Goal: Information Seeking & Learning: Check status

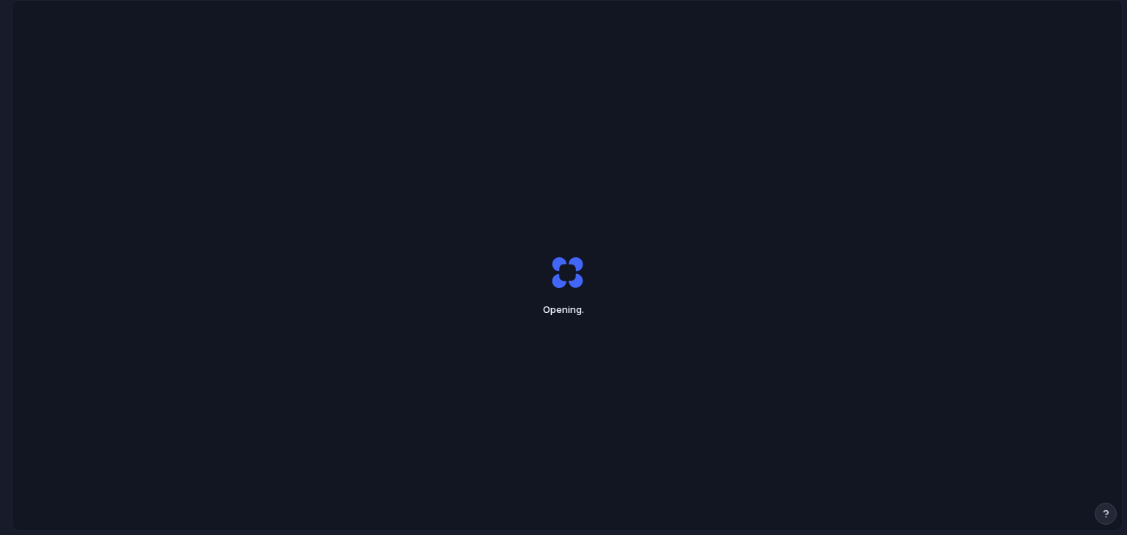
scroll to position [0, 12]
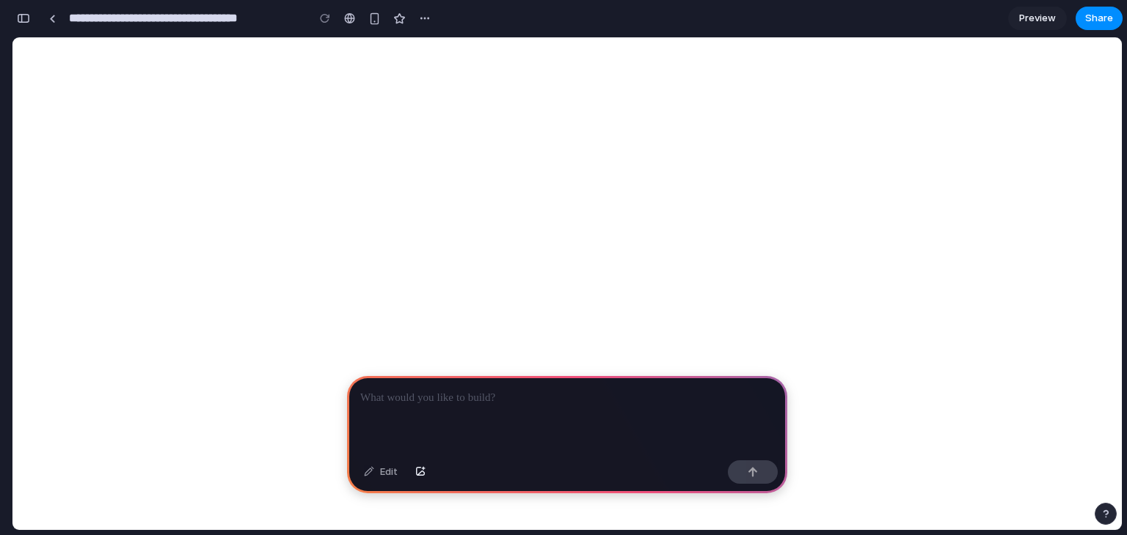
click at [561, 400] on p at bounding box center [567, 398] width 414 height 18
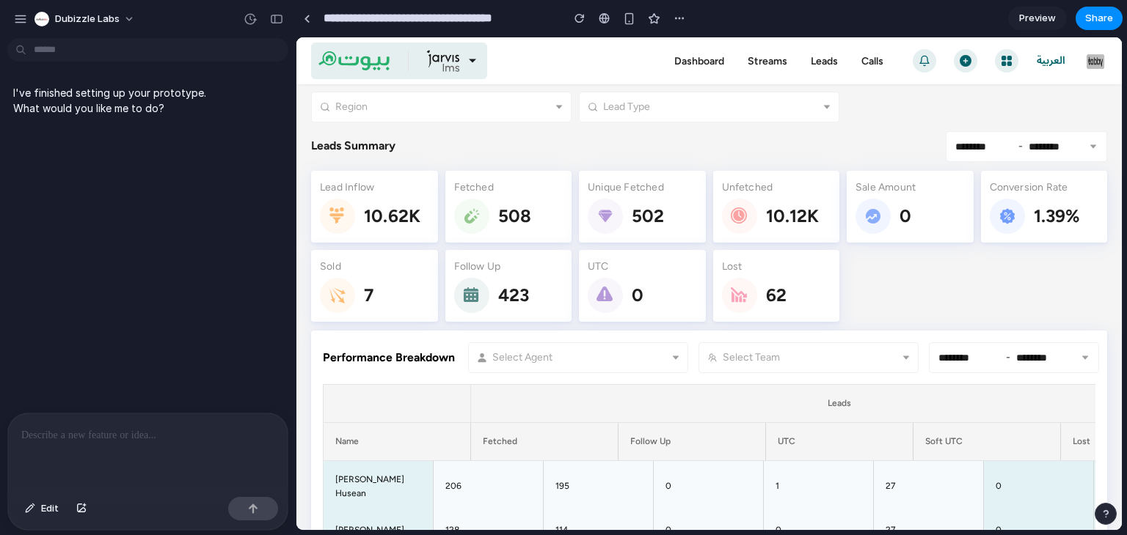
scroll to position [0, 0]
click at [211, 428] on p at bounding box center [147, 436] width 253 height 18
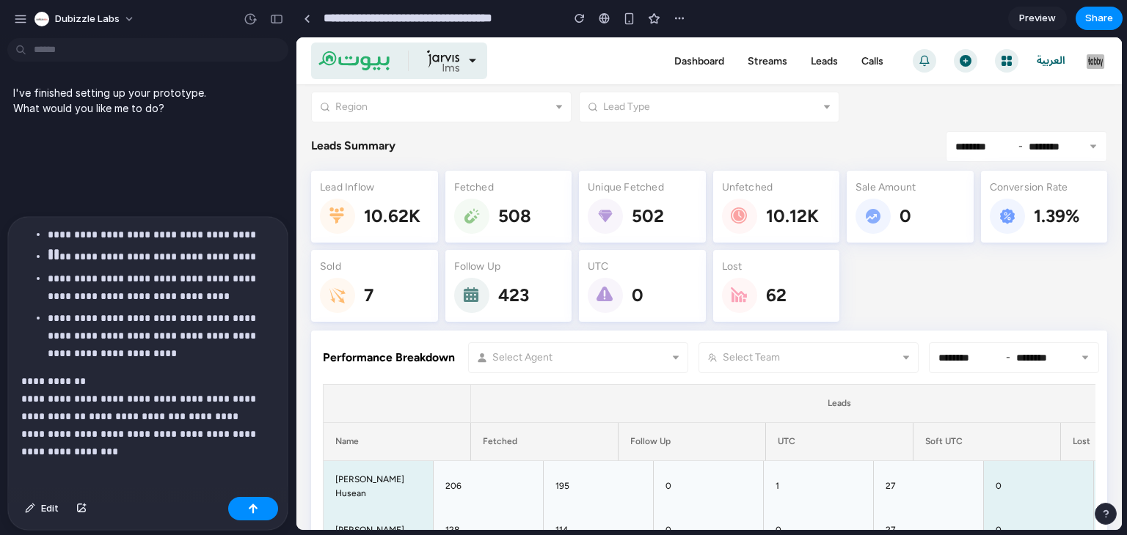
scroll to position [1511, 0]
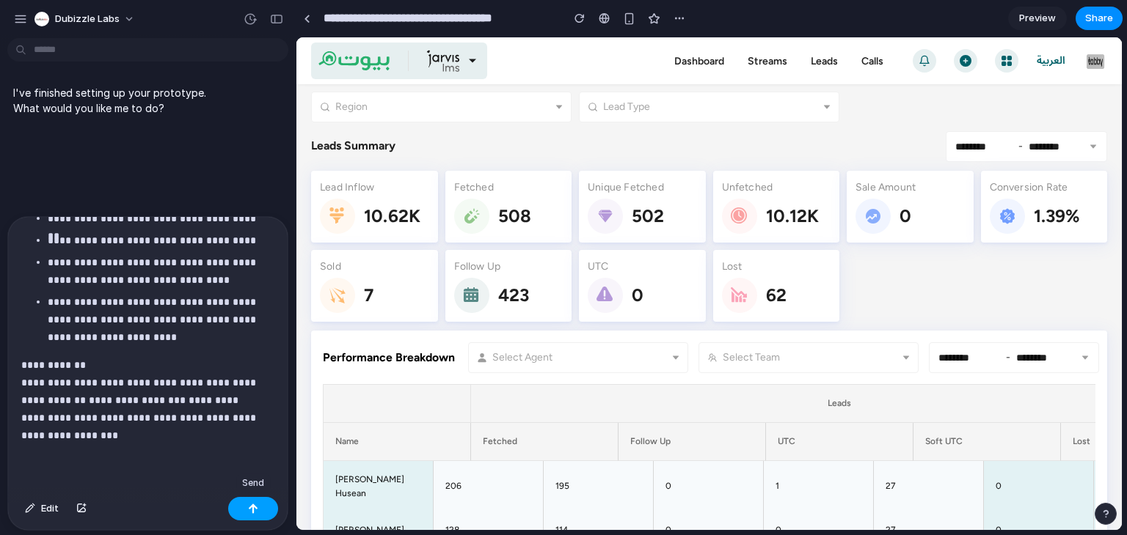
click at [255, 501] on button "button" at bounding box center [253, 508] width 50 height 23
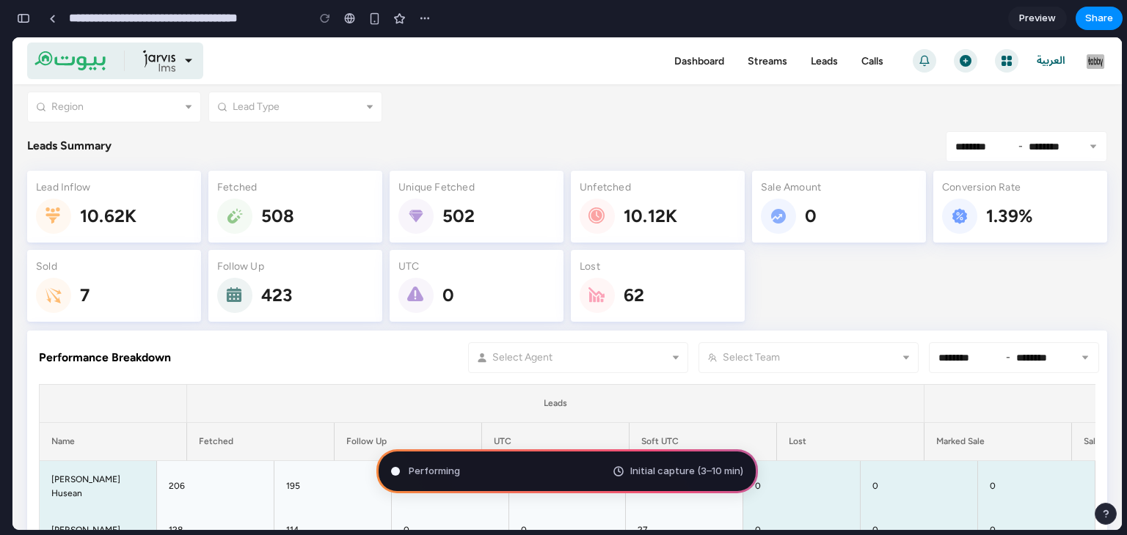
scroll to position [2520, 0]
type input "**********"
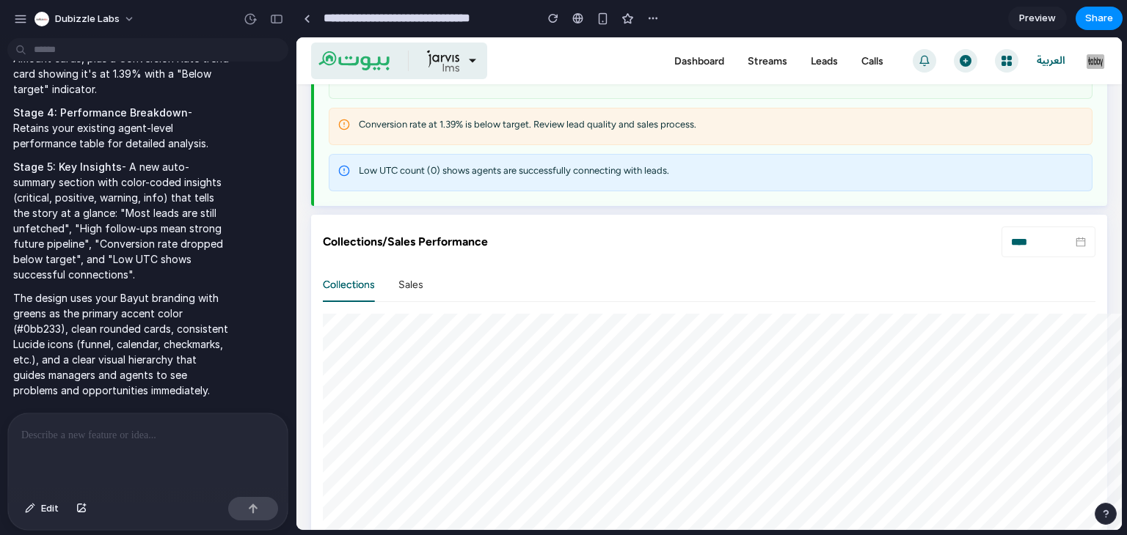
scroll to position [1027, 0]
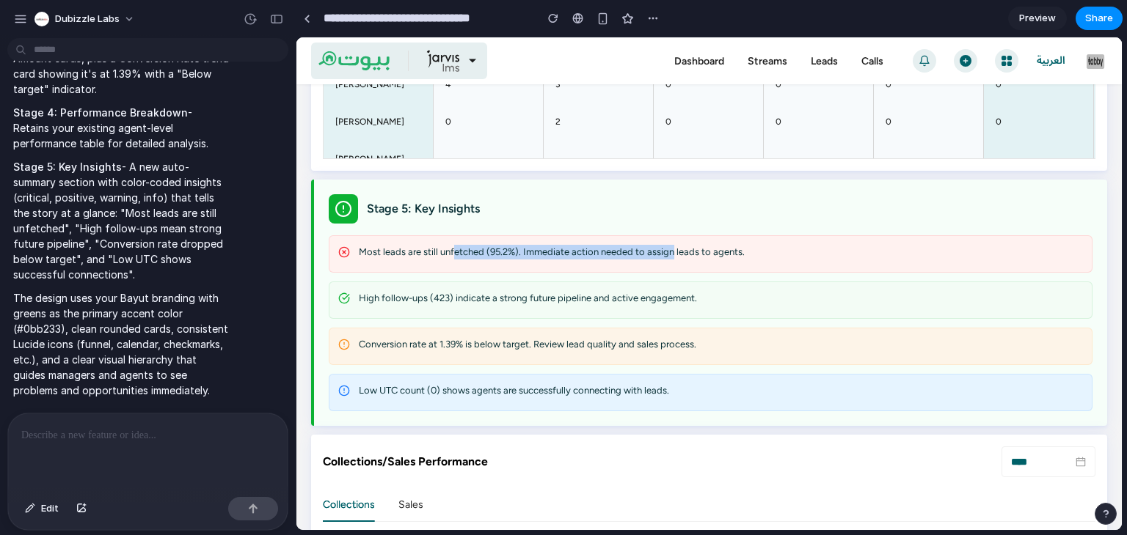
drag, startPoint x: 465, startPoint y: 254, endPoint x: 670, endPoint y: 252, distance: 204.7
click at [670, 252] on span "Most leads are still unfetched (95.2%). Immediate action needed to assign leads…" at bounding box center [552, 254] width 386 height 18
click at [427, 263] on div "Most leads are still unfetched (95.2%). Immediate action needed to assign leads…" at bounding box center [711, 253] width 764 height 37
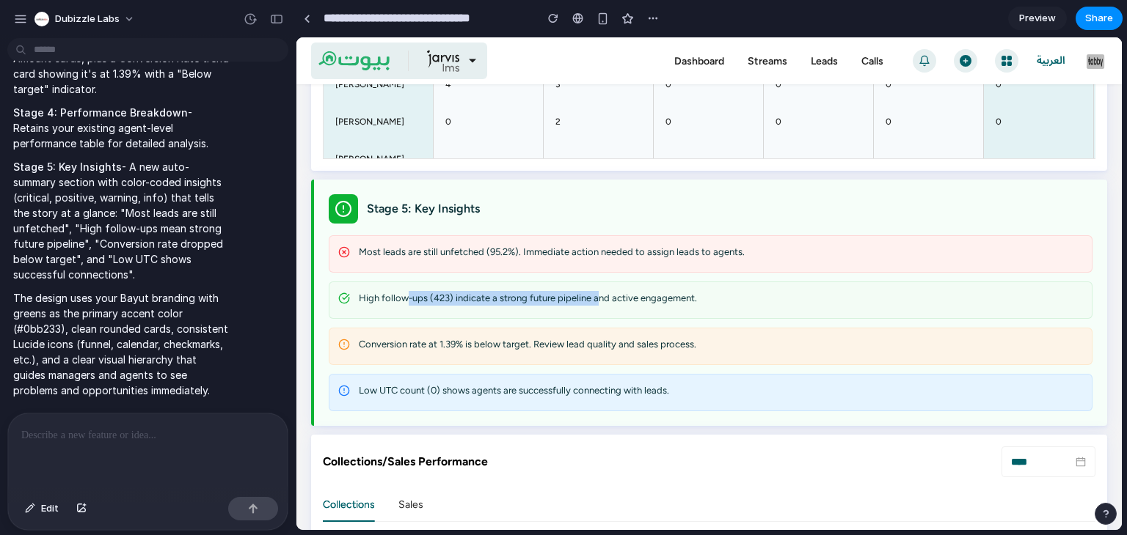
drag, startPoint x: 423, startPoint y: 290, endPoint x: 596, endPoint y: 307, distance: 173.9
click at [596, 307] on div "High follow-ups (423) indicate a strong future pipeline and active engagement." at bounding box center [711, 300] width 764 height 37
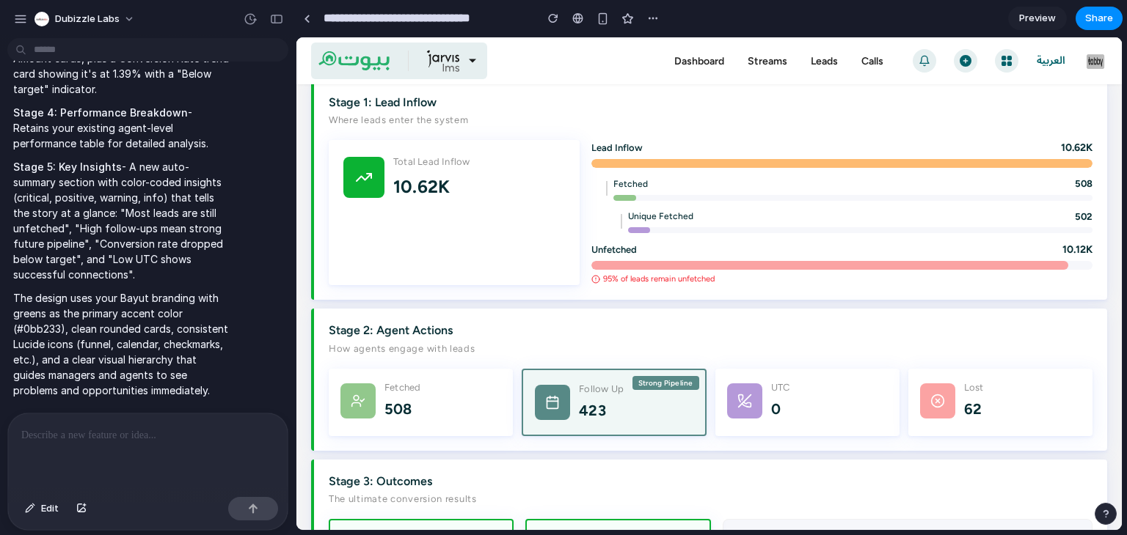
scroll to position [0, 0]
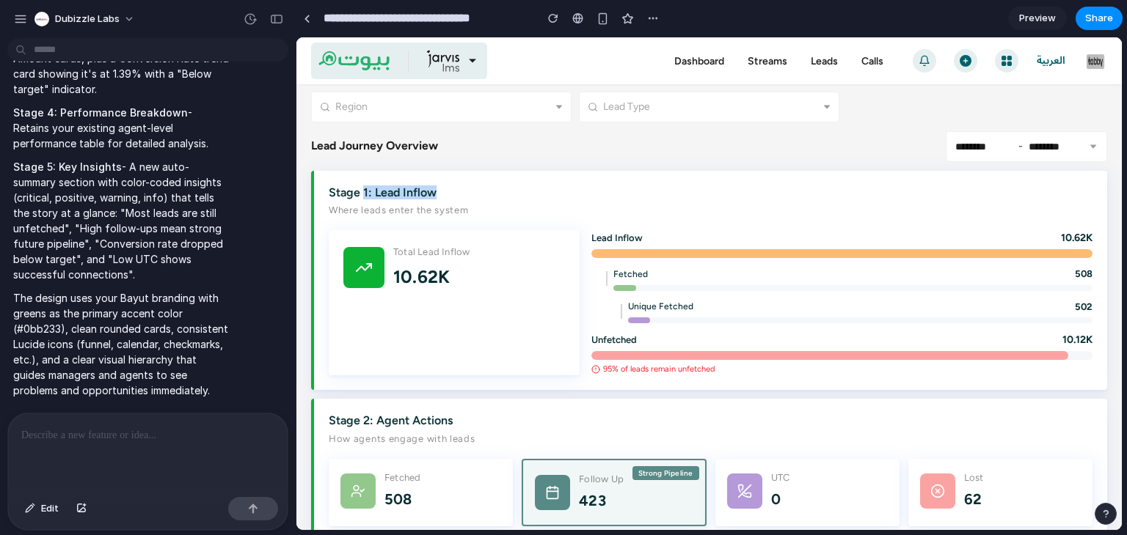
drag, startPoint x: 395, startPoint y: 192, endPoint x: 472, endPoint y: 189, distance: 76.3
click at [472, 189] on h3 "Stage 1: Lead Inflow" at bounding box center [711, 193] width 764 height 14
drag, startPoint x: 585, startPoint y: 154, endPoint x: 606, endPoint y: 153, distance: 20.6
click at [606, 153] on div "Lead Journey Overview ******** - ********" at bounding box center [709, 146] width 796 height 31
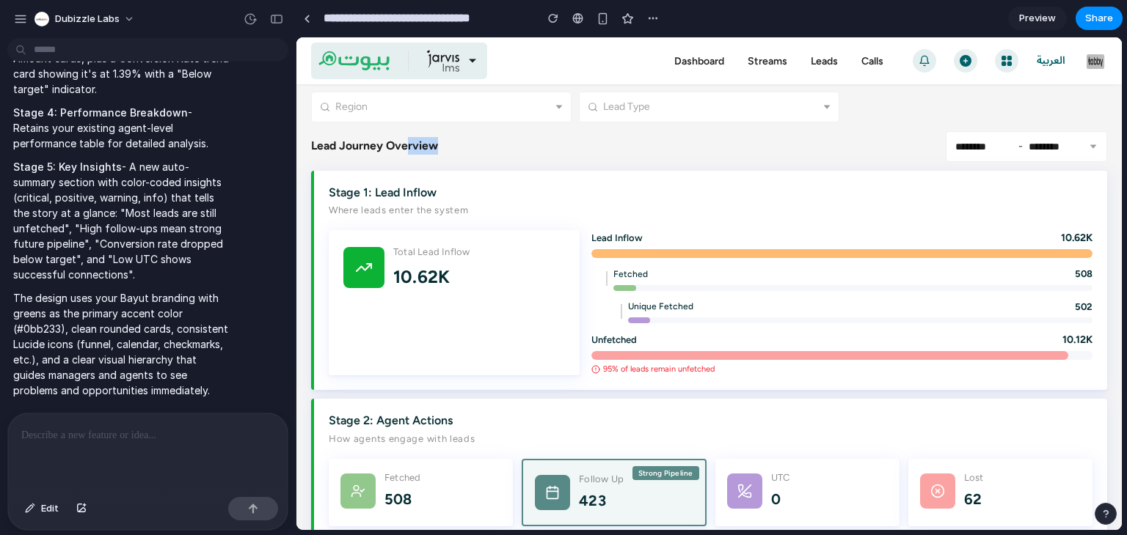
click at [606, 153] on div "Lead Journey Overview ******** - ********" at bounding box center [709, 146] width 796 height 31
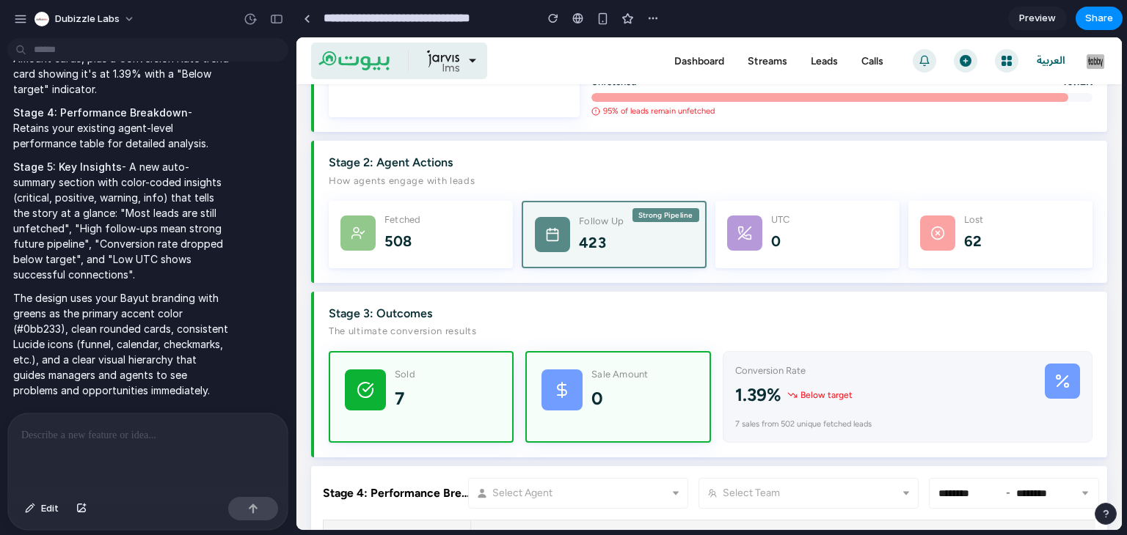
scroll to position [293, 0]
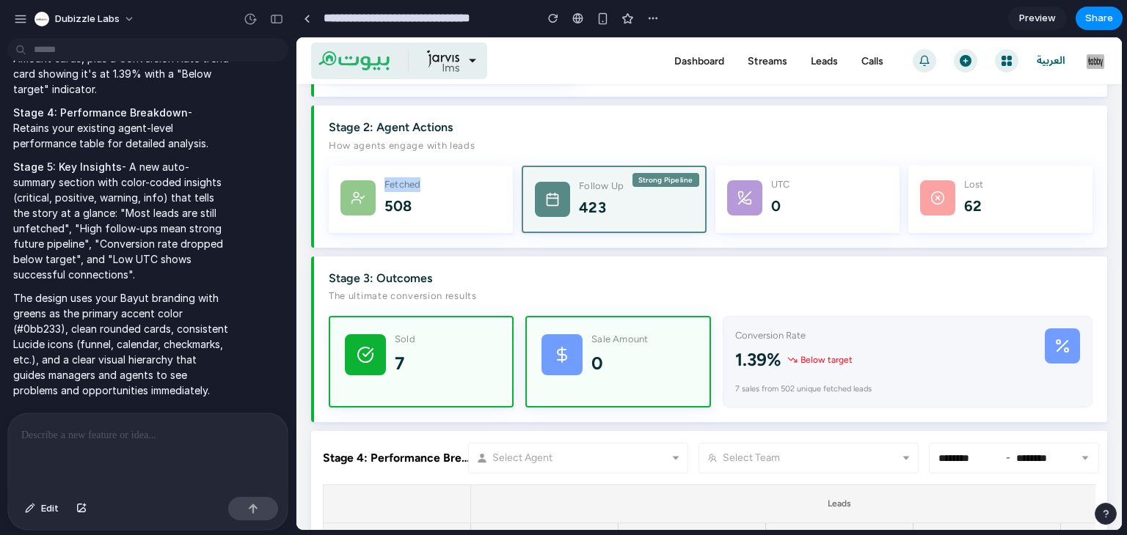
drag, startPoint x: 387, startPoint y: 184, endPoint x: 422, endPoint y: 185, distance: 35.2
click at [422, 185] on div "Fetched" at bounding box center [442, 185] width 117 height 15
drag, startPoint x: 574, startPoint y: 189, endPoint x: 623, endPoint y: 191, distance: 48.5
click at [623, 191] on div "Follow Up 423" at bounding box center [614, 199] width 158 height 41
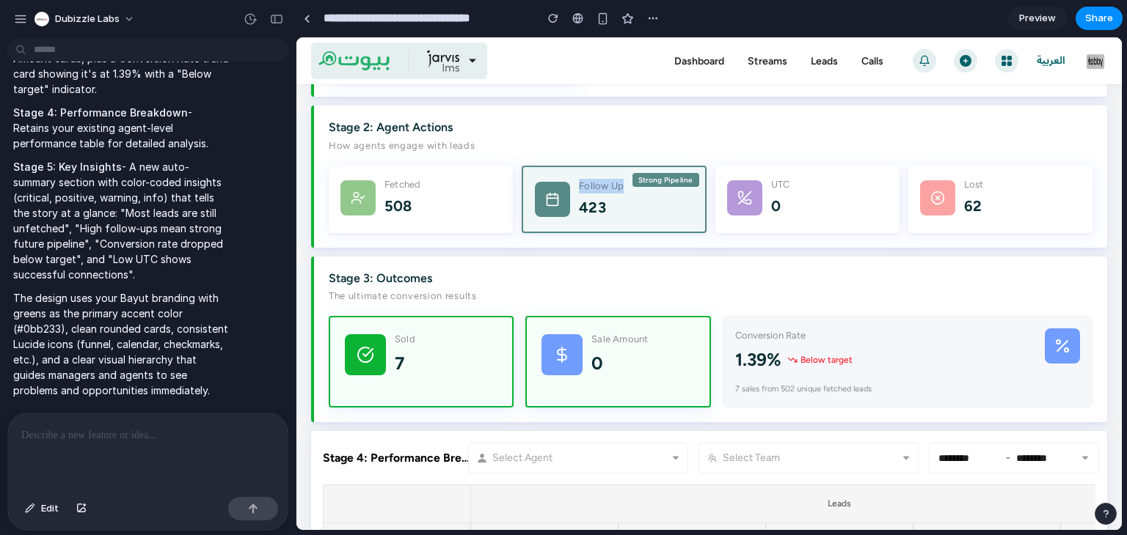
click at [623, 191] on div "Follow Up" at bounding box center [636, 186] width 114 height 15
drag, startPoint x: 337, startPoint y: 180, endPoint x: 458, endPoint y: 189, distance: 121.4
click at [458, 189] on div "Fetched 508" at bounding box center [421, 199] width 184 height 67
click at [458, 189] on div "Fetched" at bounding box center [442, 185] width 117 height 15
drag, startPoint x: 807, startPoint y: 183, endPoint x: 891, endPoint y: 191, distance: 84.7
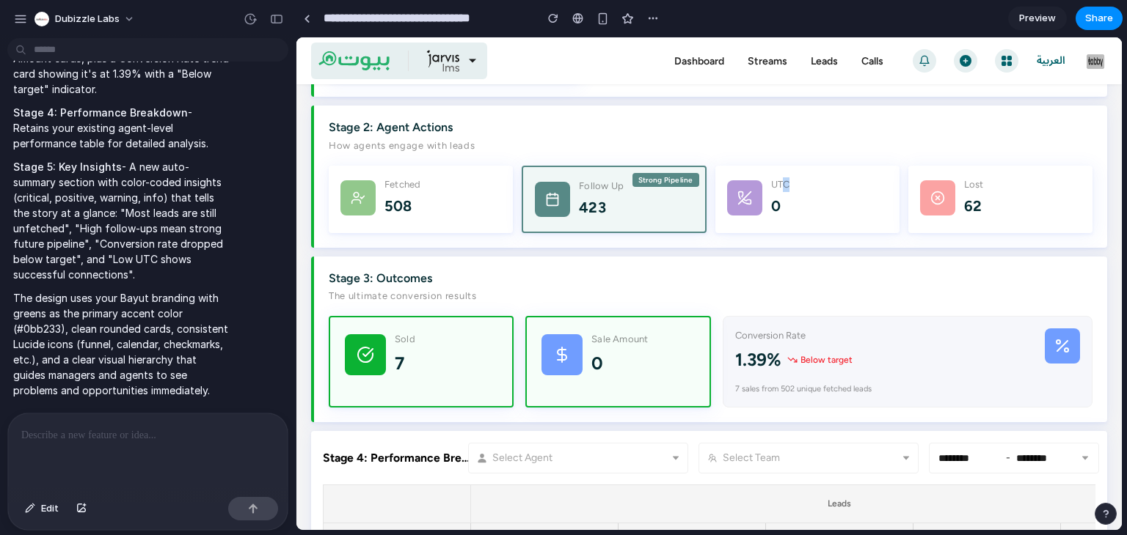
click at [891, 191] on div "Fetched 508 Strong Pipeline Follow Up 423 UTC 0 Lost 62" at bounding box center [711, 199] width 764 height 67
drag, startPoint x: 891, startPoint y: 191, endPoint x: 901, endPoint y: 191, distance: 10.3
click at [893, 191] on div "Fetched 508 Strong Pipeline Follow Up 423 UTC 0 Lost 62" at bounding box center [711, 199] width 764 height 67
drag, startPoint x: 967, startPoint y: 178, endPoint x: 980, endPoint y: 180, distance: 13.5
click at [969, 178] on div "Lost" at bounding box center [1022, 185] width 117 height 15
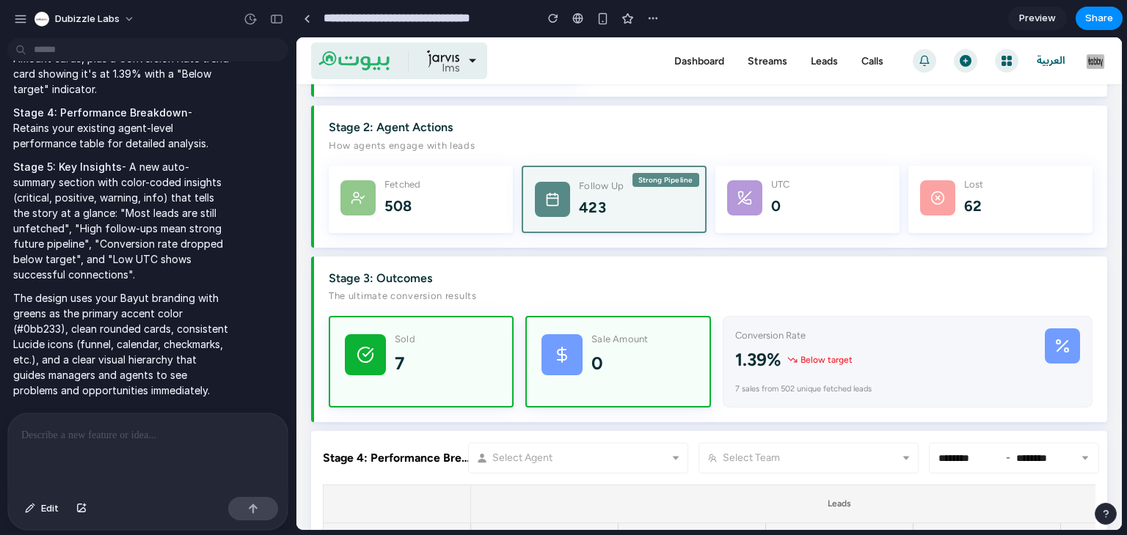
click at [980, 180] on div "Lost" at bounding box center [1022, 185] width 117 height 15
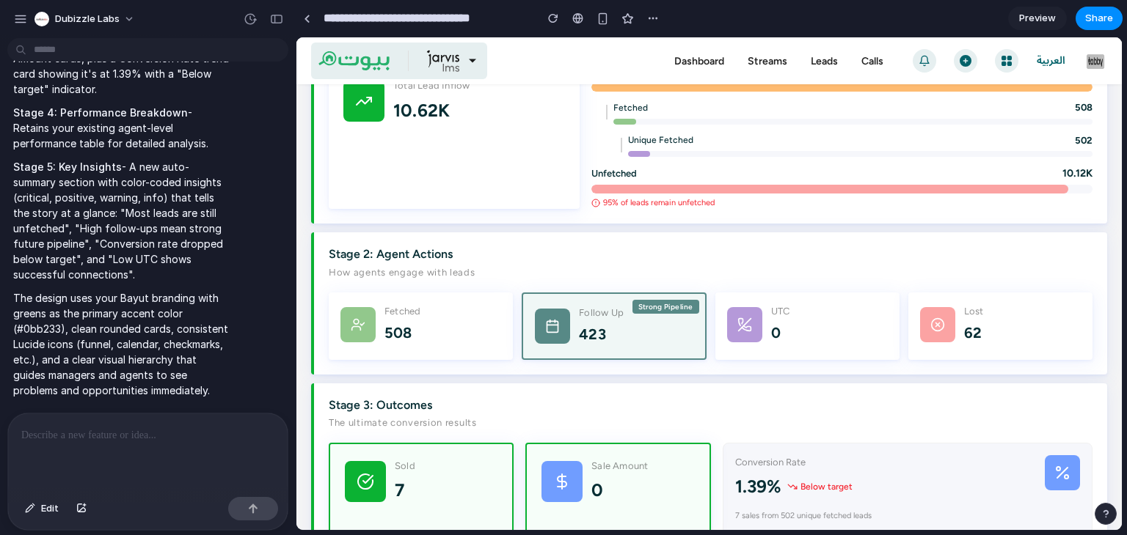
scroll to position [0, 0]
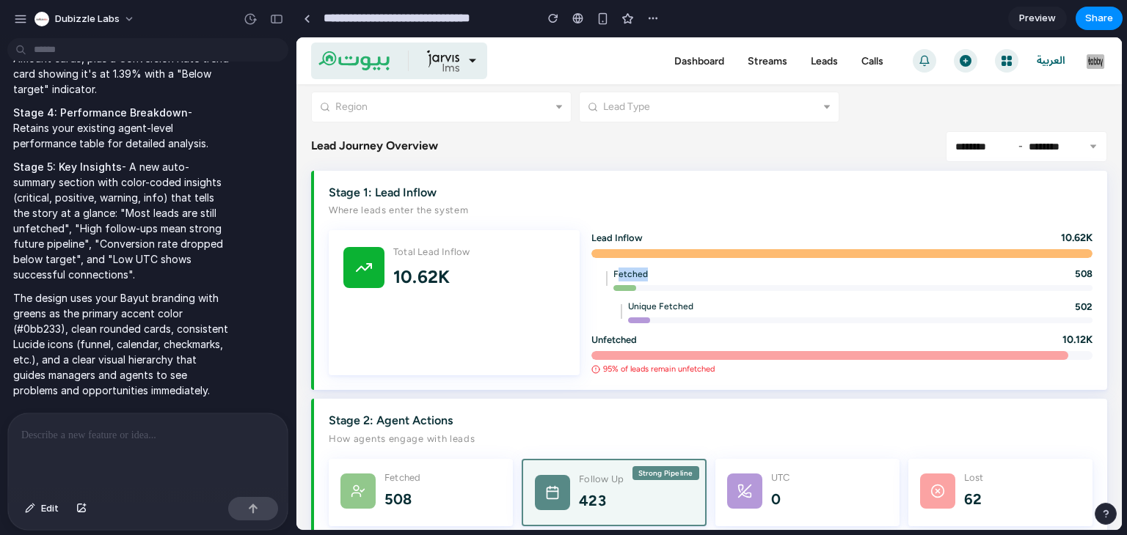
drag, startPoint x: 614, startPoint y: 277, endPoint x: 651, endPoint y: 277, distance: 36.7
click at [651, 277] on div "Fetched 508" at bounding box center [852, 274] width 479 height 15
drag, startPoint x: 698, startPoint y: 301, endPoint x: 638, endPoint y: 307, distance: 60.4
click at [640, 306] on div "Unique Fetched 502" at bounding box center [860, 307] width 464 height 15
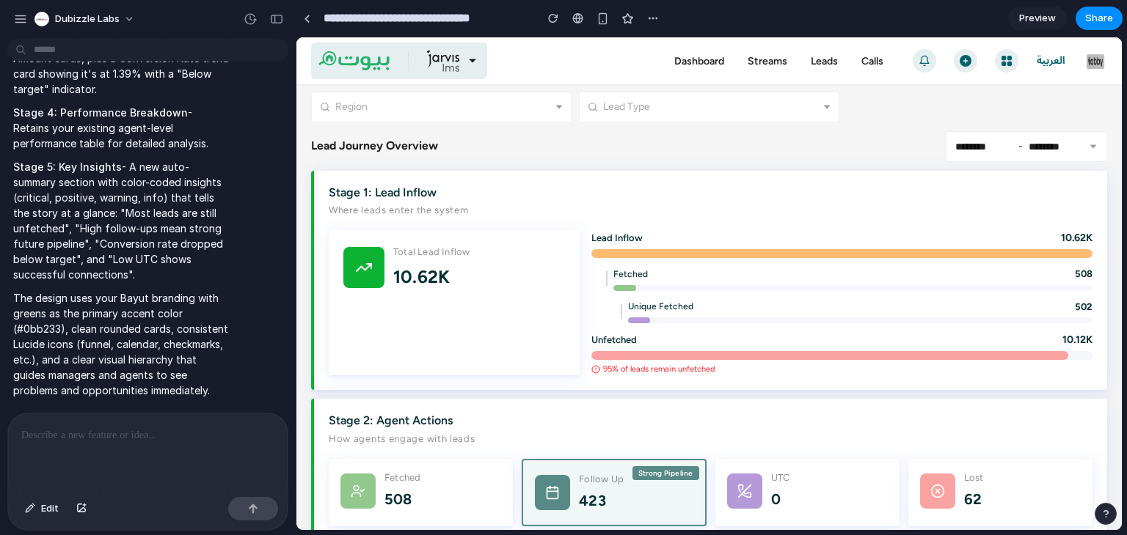
click at [628, 308] on span "Unique Fetched" at bounding box center [660, 307] width 65 height 14
drag, startPoint x: 623, startPoint y: 307, endPoint x: 702, endPoint y: 310, distance: 78.5
click at [702, 310] on div "Unique Fetched 502" at bounding box center [860, 307] width 464 height 15
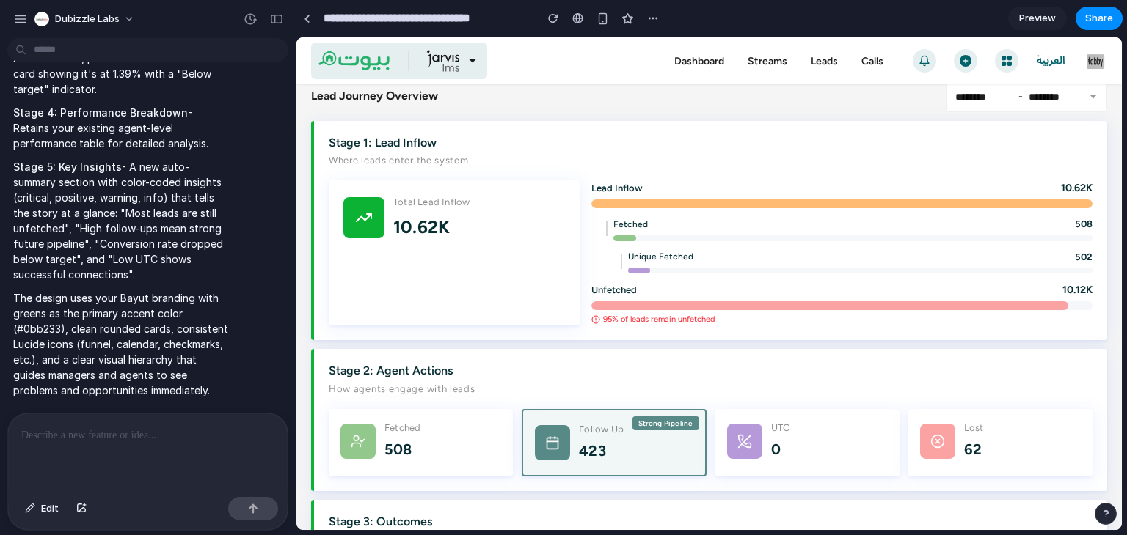
scroll to position [147, 0]
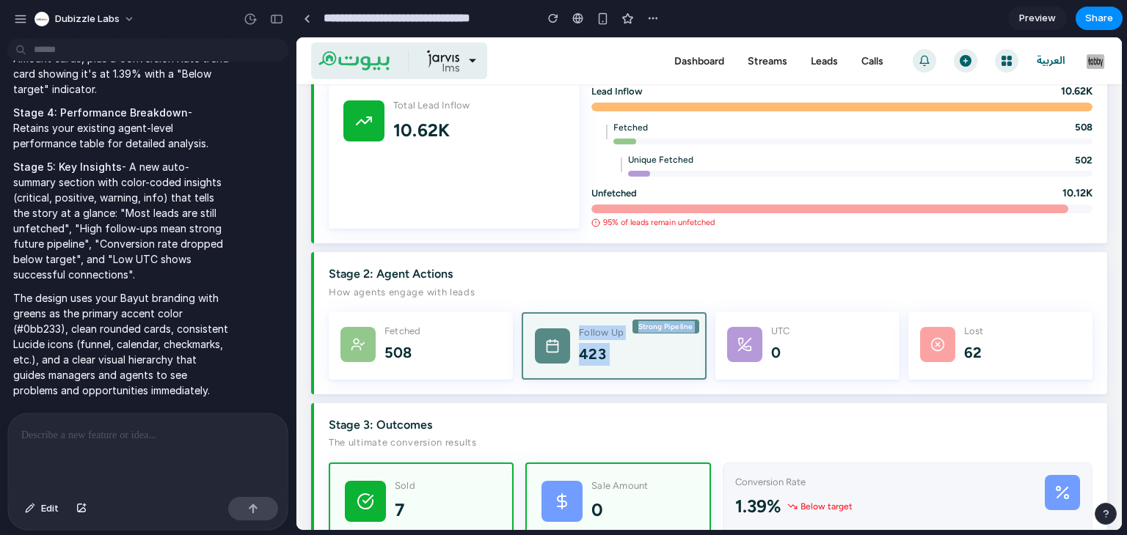
drag, startPoint x: 633, startPoint y: 324, endPoint x: 727, endPoint y: 332, distance: 94.2
click at [727, 332] on div "Fetched 508 Strong Pipeline Follow Up 423 UTC 0 Lost 62" at bounding box center [711, 345] width 764 height 67
click at [727, 332] on div at bounding box center [744, 344] width 35 height 35
drag, startPoint x: 765, startPoint y: 330, endPoint x: 802, endPoint y: 333, distance: 36.8
click at [802, 333] on div "UTC" at bounding box center [829, 331] width 117 height 15
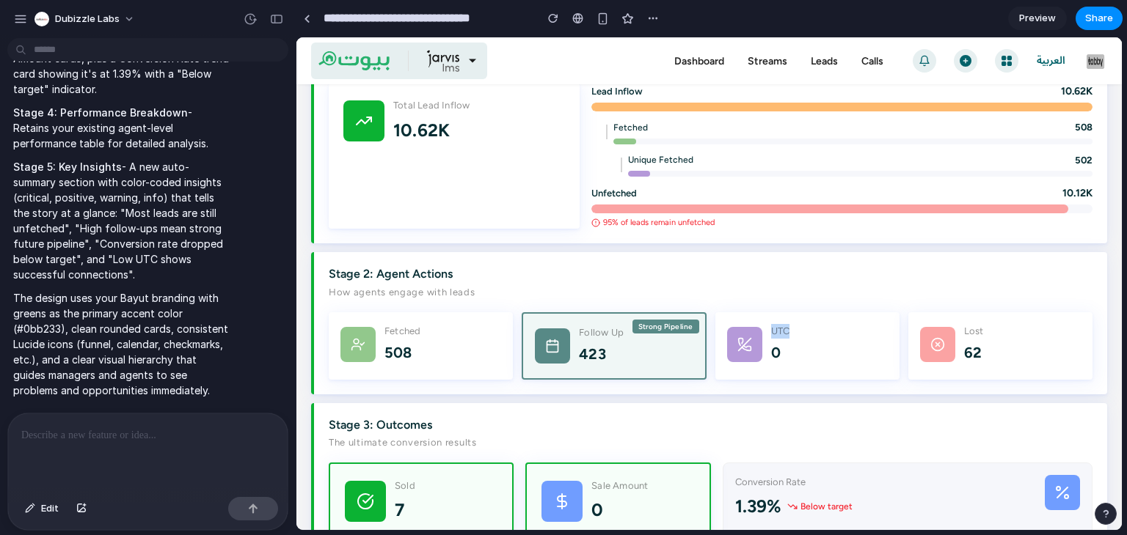
click at [802, 333] on div "UTC" at bounding box center [829, 331] width 117 height 15
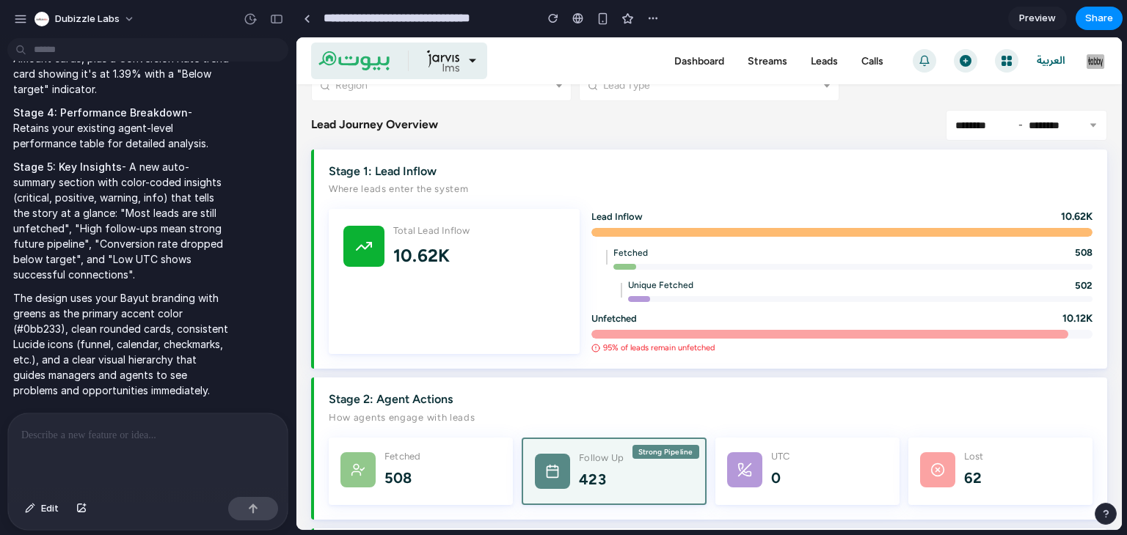
scroll to position [0, 0]
